Goal: Task Accomplishment & Management: Use online tool/utility

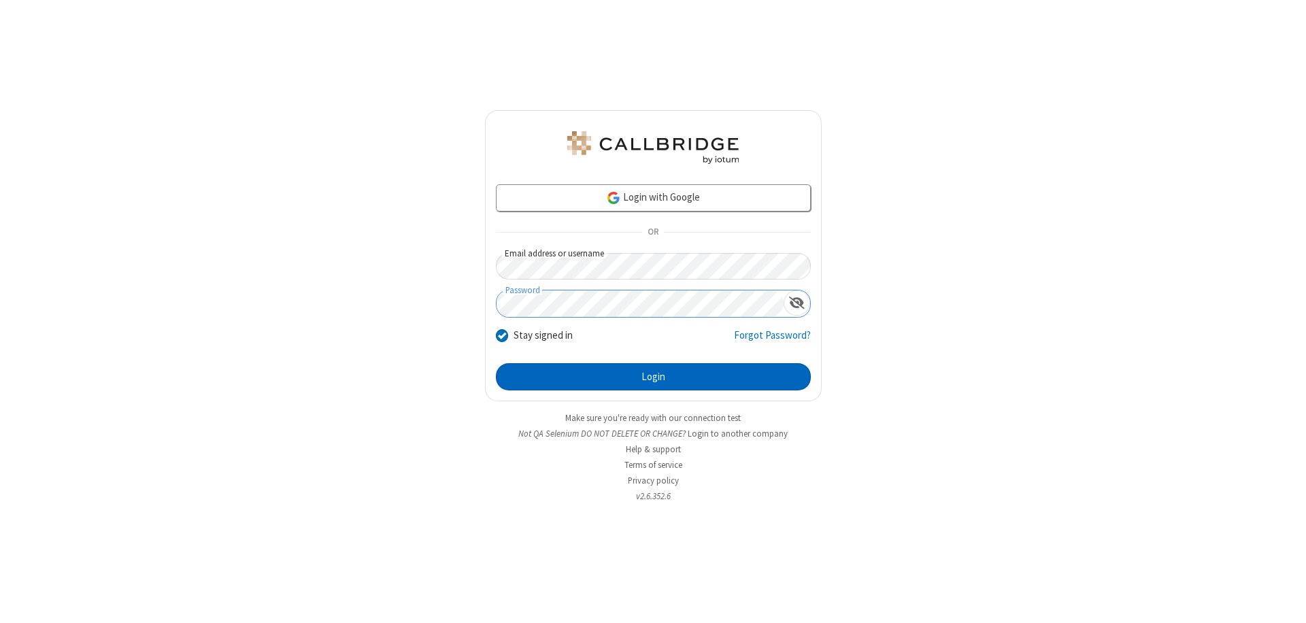
click at [653, 377] on button "Login" at bounding box center [653, 376] width 315 height 27
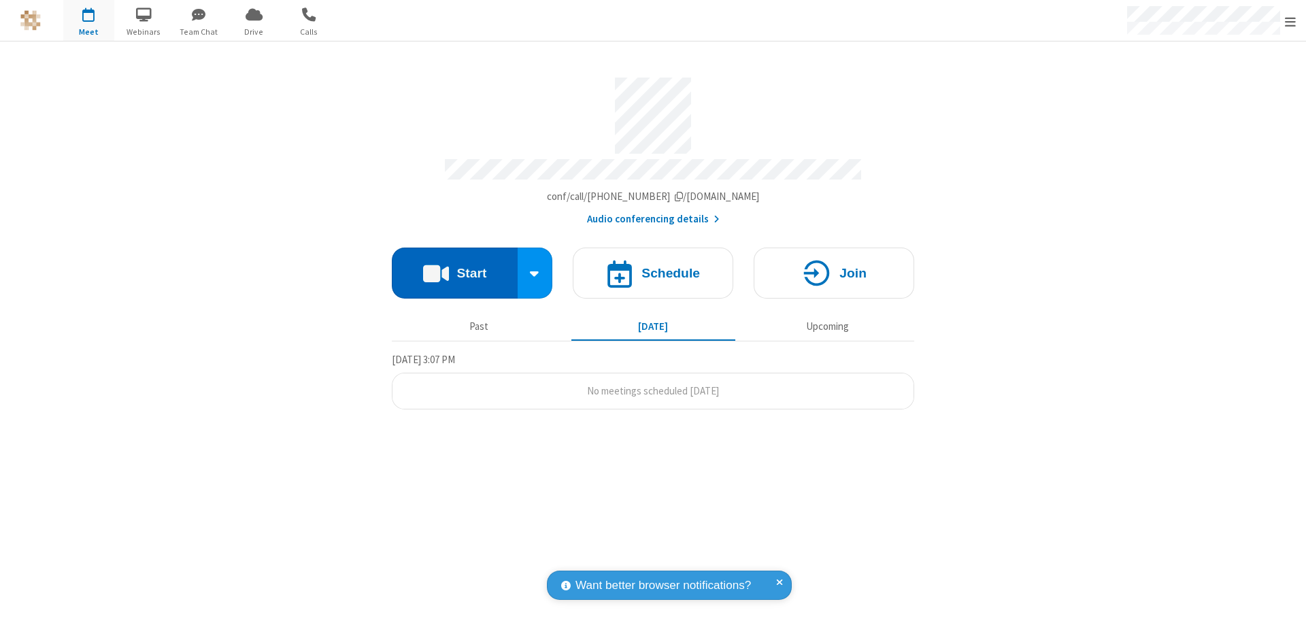
click at [455, 267] on button "Start" at bounding box center [455, 273] width 126 height 51
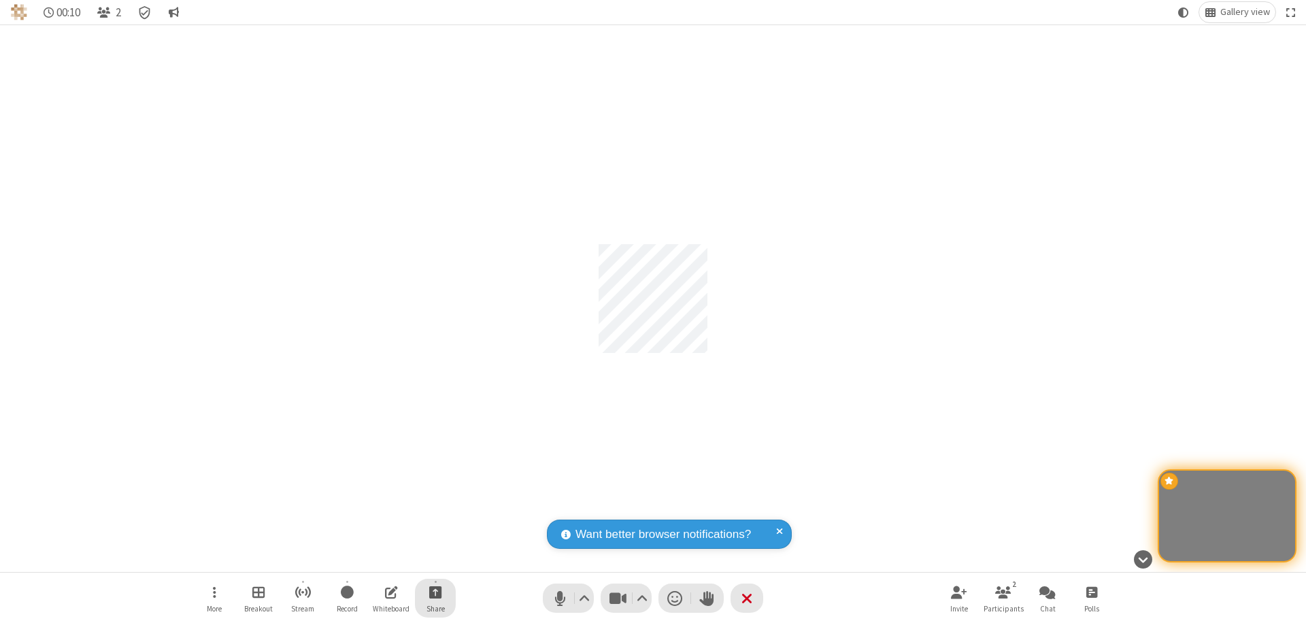
click at [435, 592] on span "Start sharing" at bounding box center [435, 592] width 13 height 17
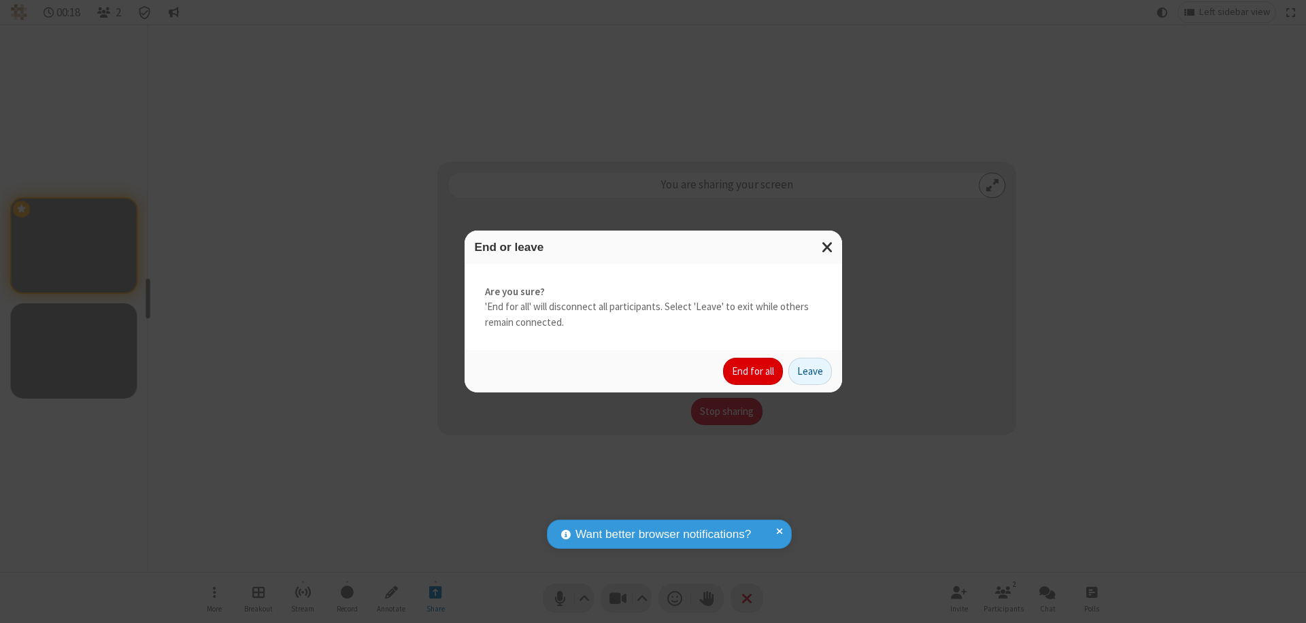
click at [754, 372] on button "End for all" at bounding box center [753, 371] width 60 height 27
